Goal: Task Accomplishment & Management: Manage account settings

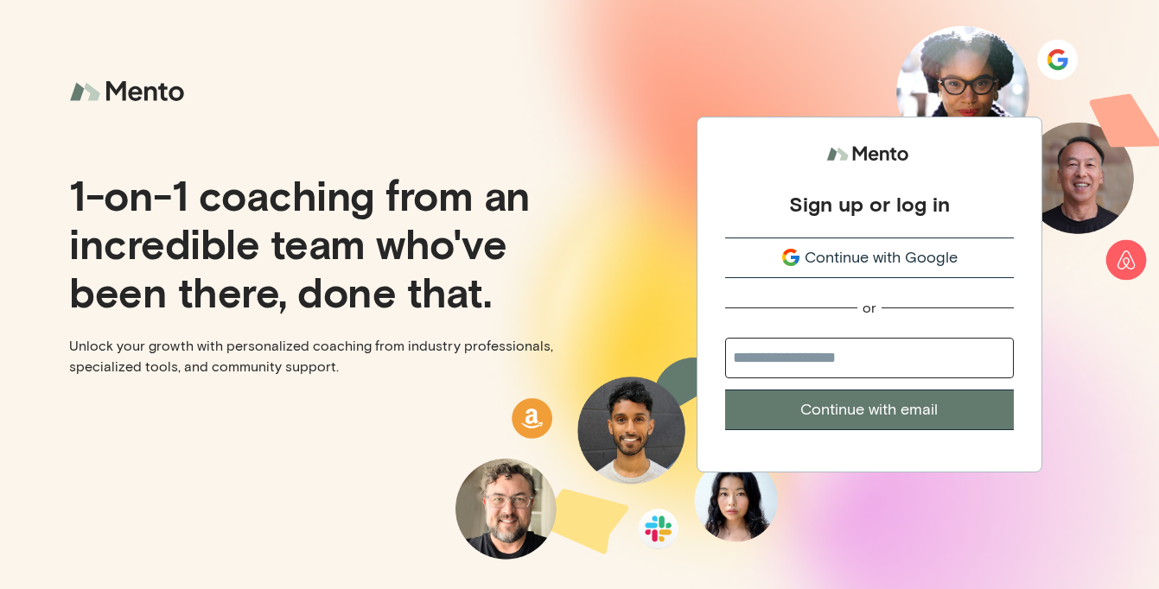
click at [887, 267] on span "Continue with Google" at bounding box center [881, 257] width 153 height 23
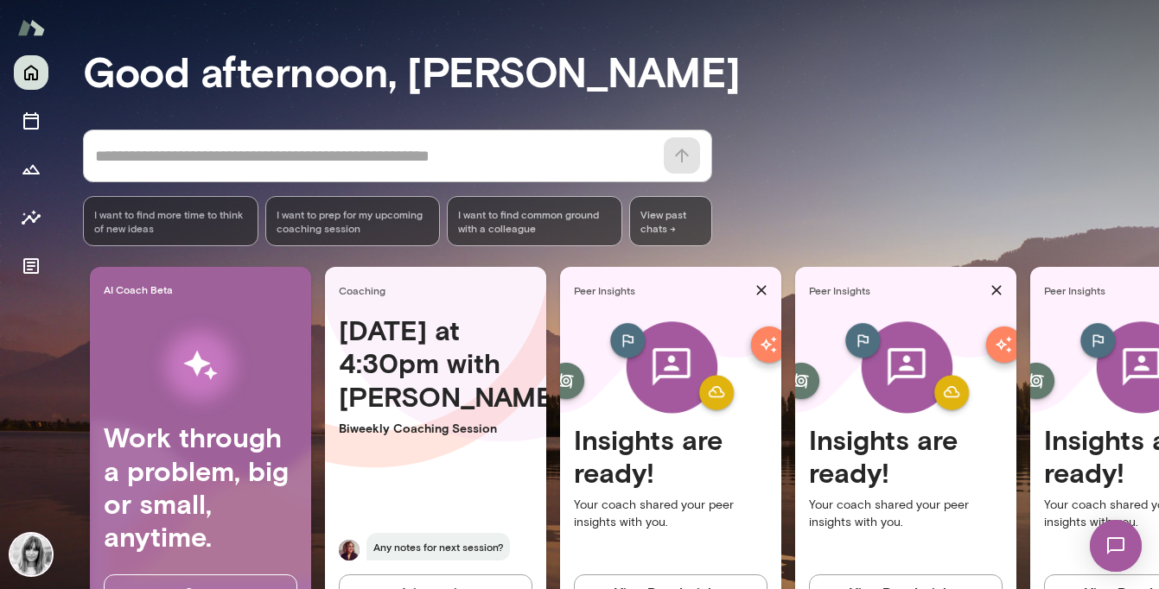
scroll to position [131, 0]
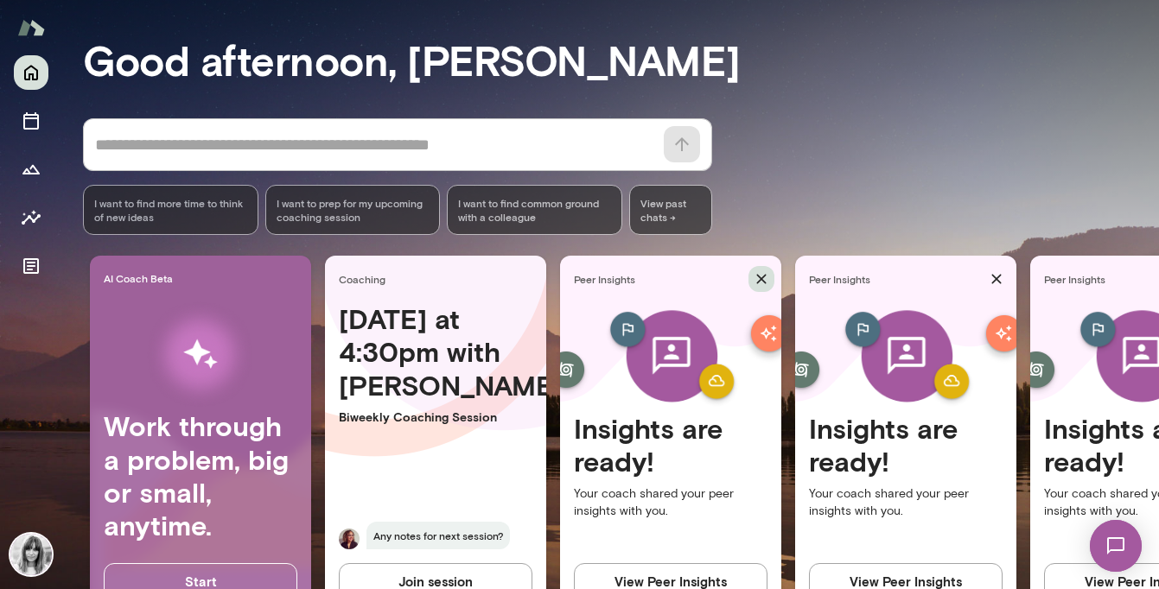
click at [762, 277] on icon "button" at bounding box center [762, 280] width 10 height 10
click at [997, 274] on icon "button" at bounding box center [996, 279] width 17 height 17
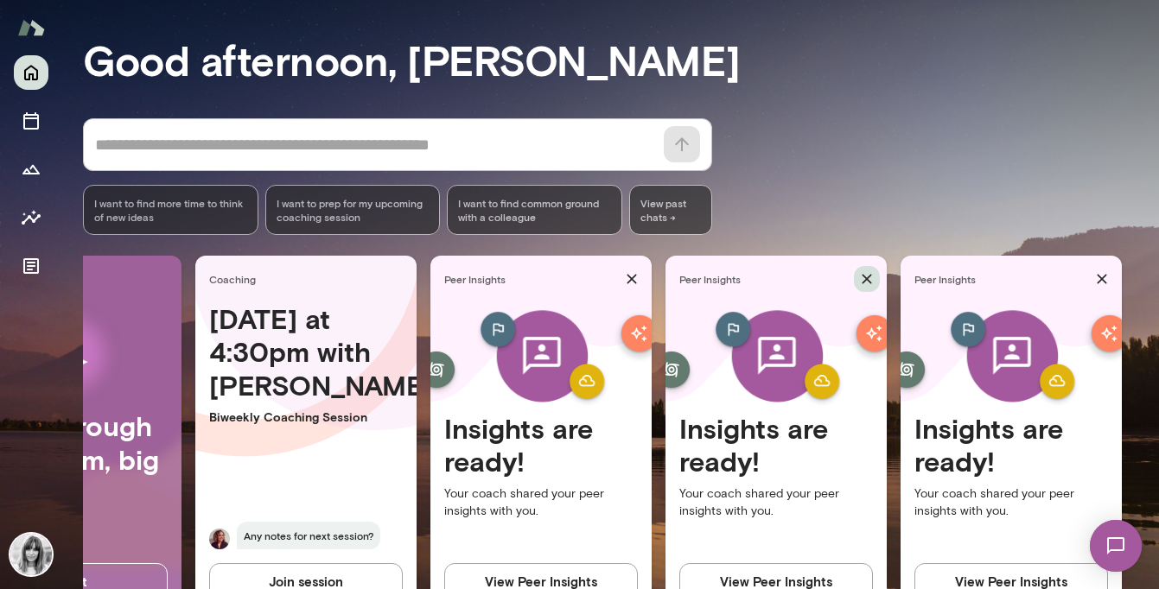
scroll to position [0, 134]
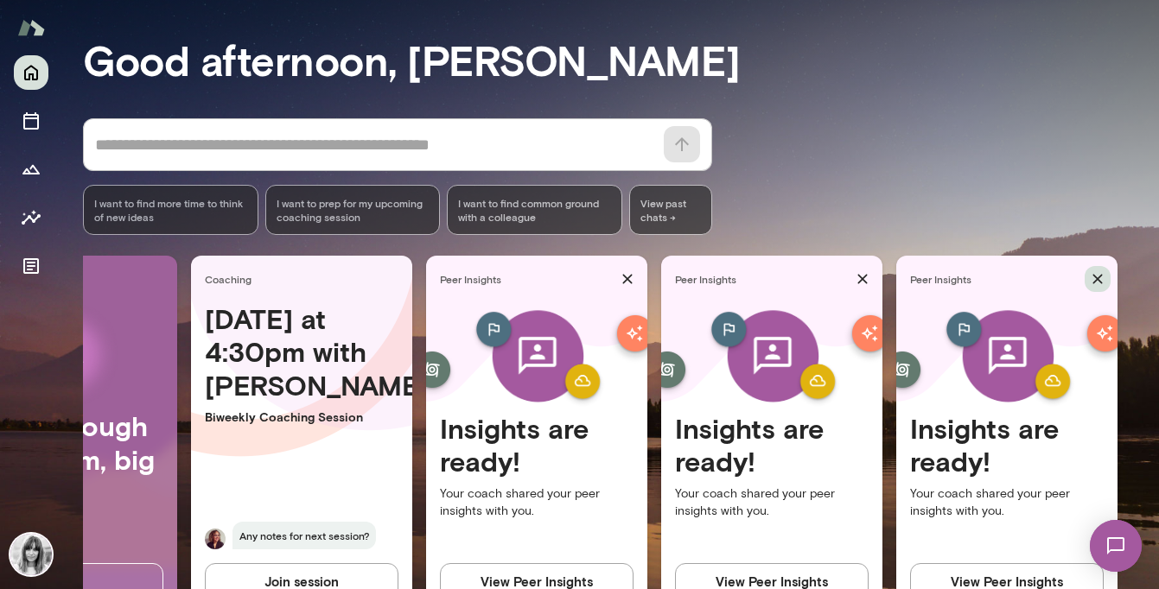
click at [1105, 276] on icon "button" at bounding box center [1097, 279] width 17 height 17
click at [32, 174] on icon "Growth Plan" at bounding box center [30, 170] width 17 height 10
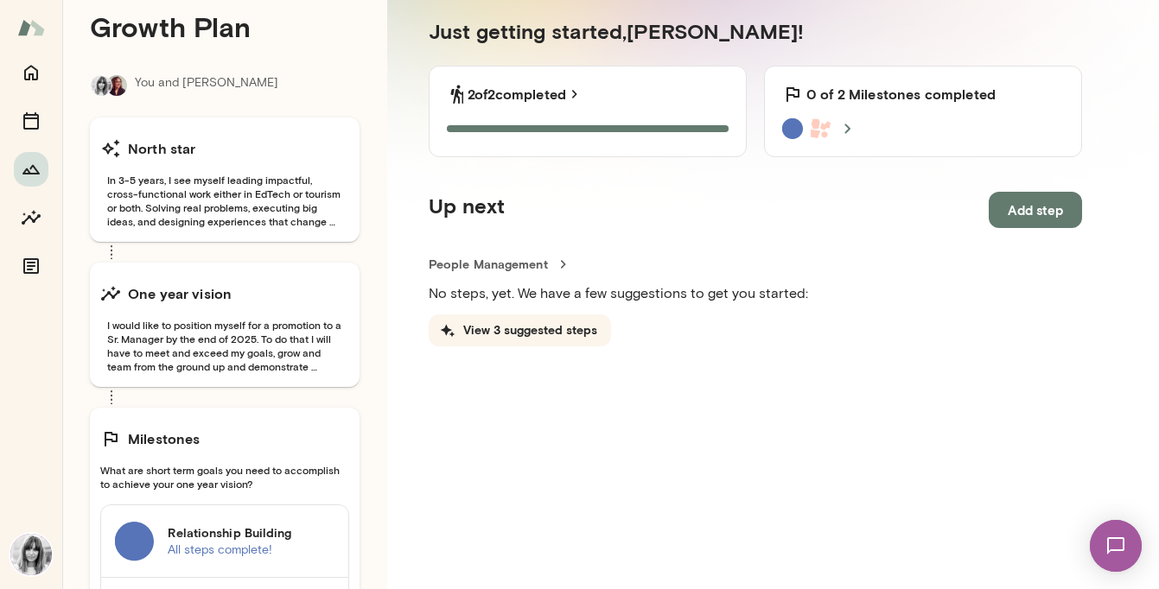
scroll to position [213, 0]
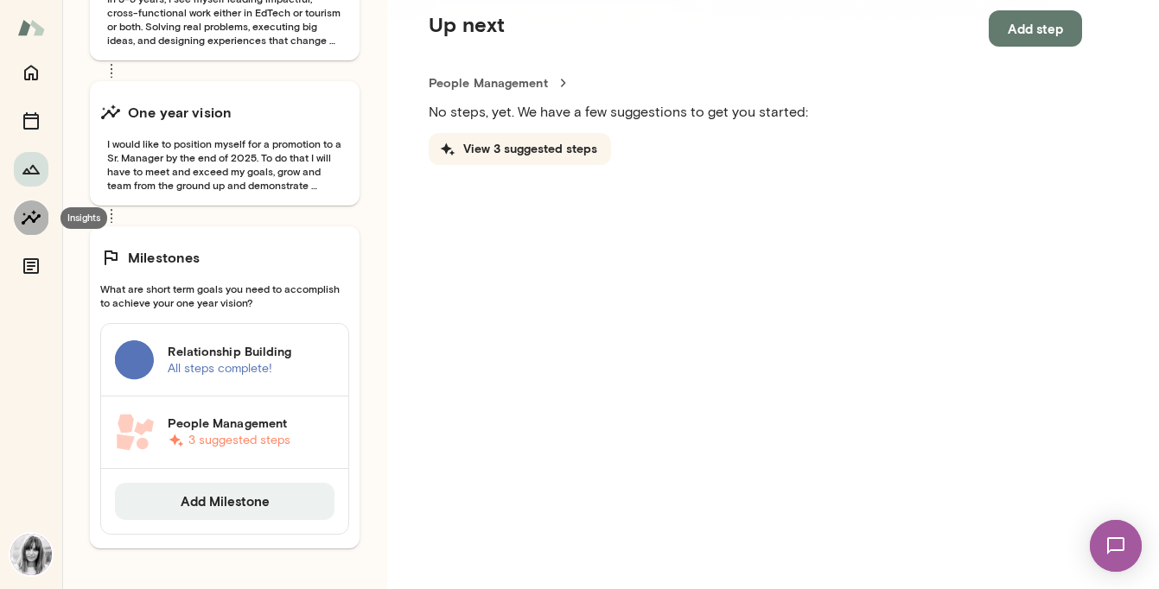
click at [27, 226] on icon "Insights" at bounding box center [31, 217] width 21 height 21
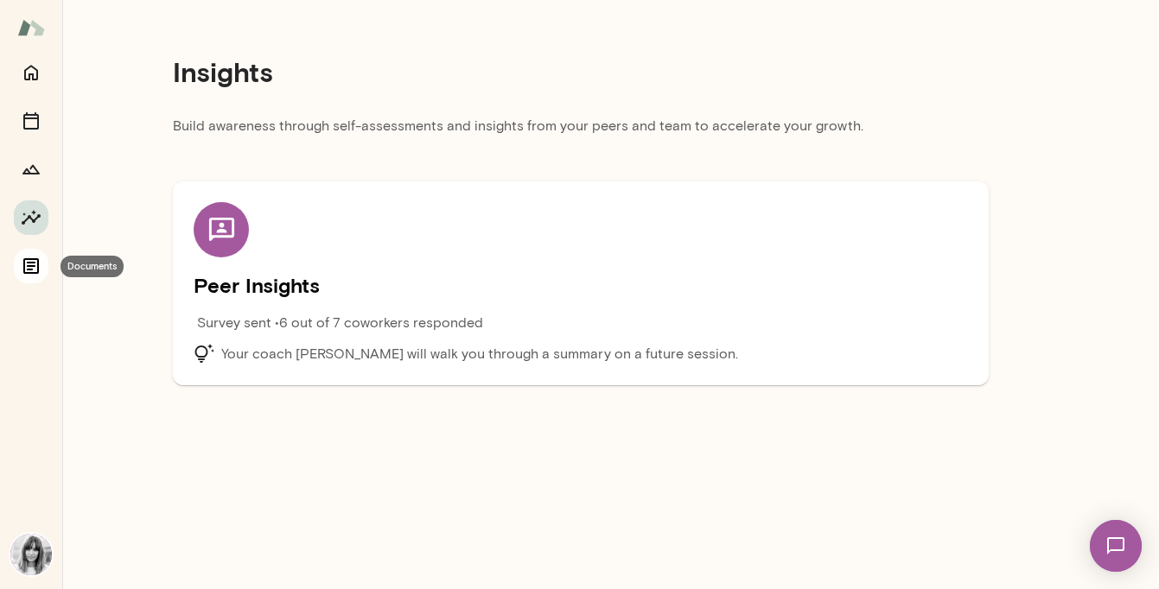
click at [28, 265] on icon "Documents" at bounding box center [31, 266] width 16 height 16
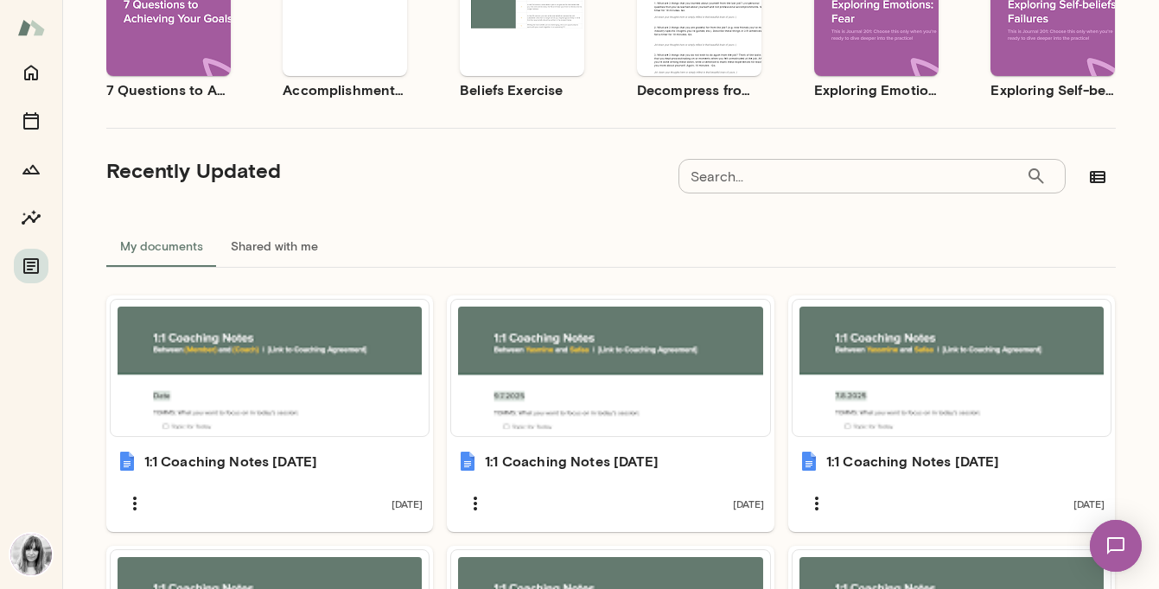
scroll to position [277, 0]
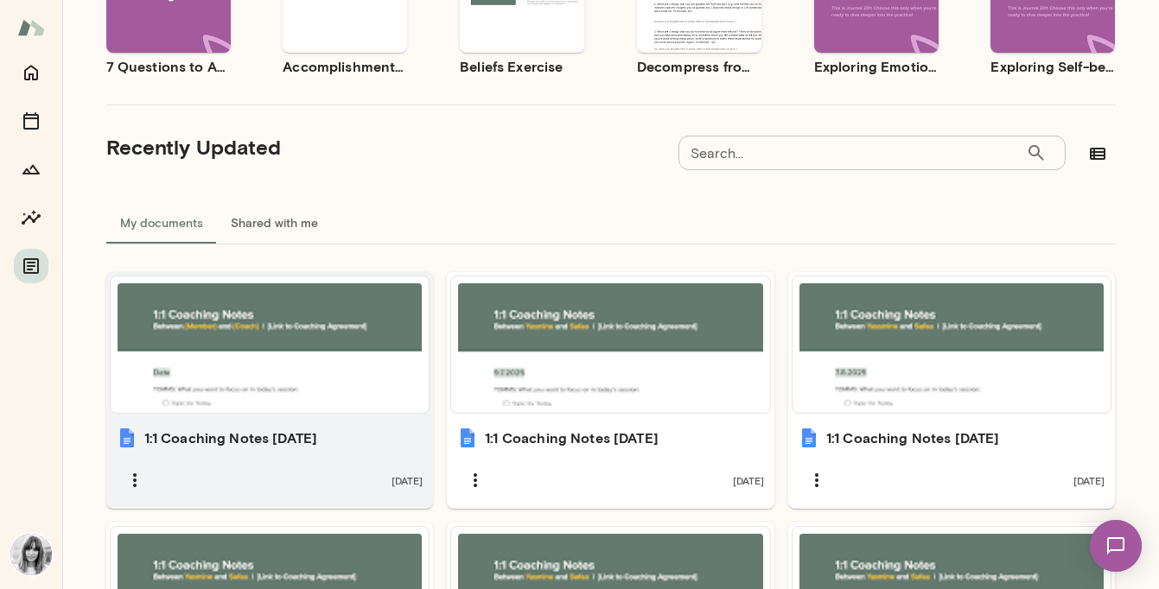
click at [332, 376] on div at bounding box center [270, 345] width 305 height 123
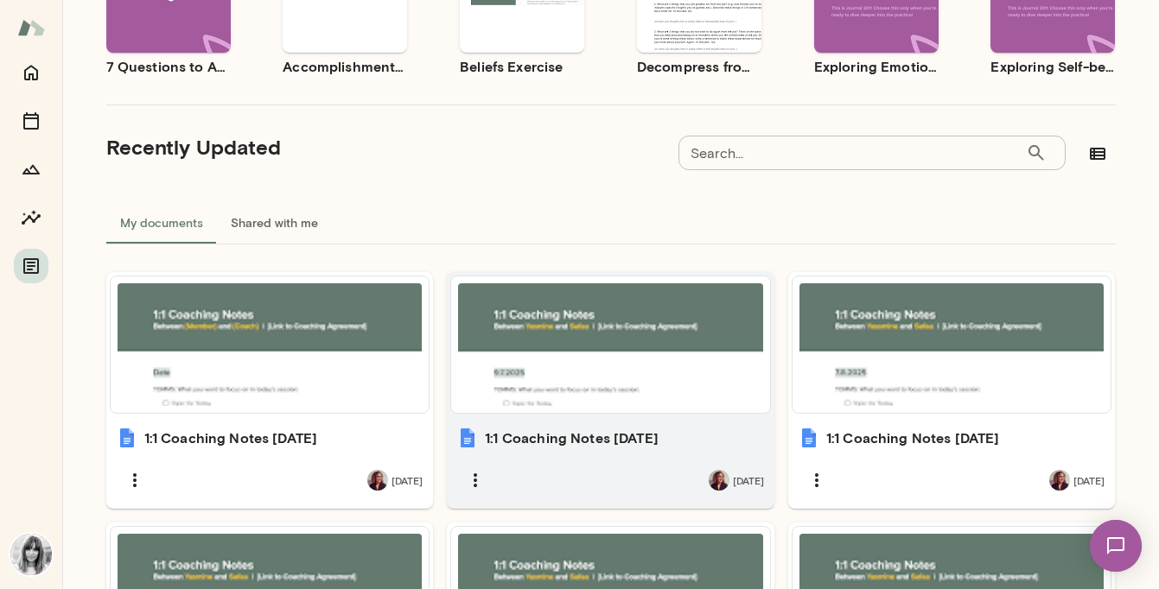
click at [587, 417] on div "1:1 Coaching Notes 9.7.2025 21 days ago" at bounding box center [611, 463] width 328 height 92
